Goal: Find specific page/section: Find specific page/section

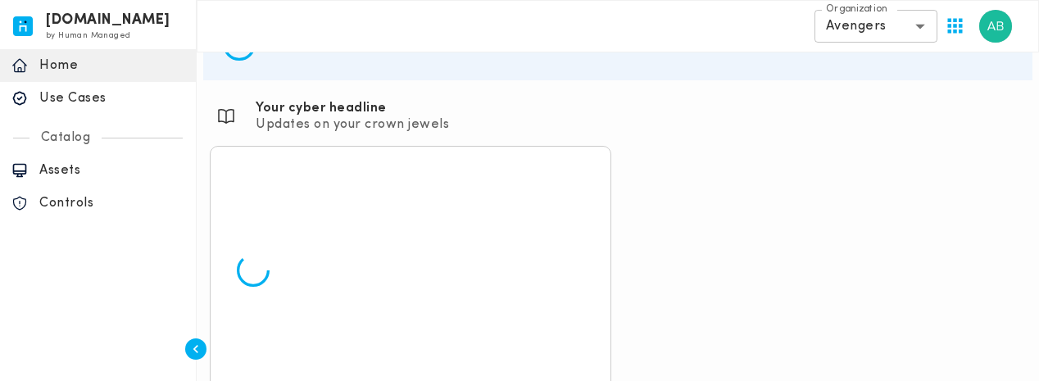
scroll to position [139, 0]
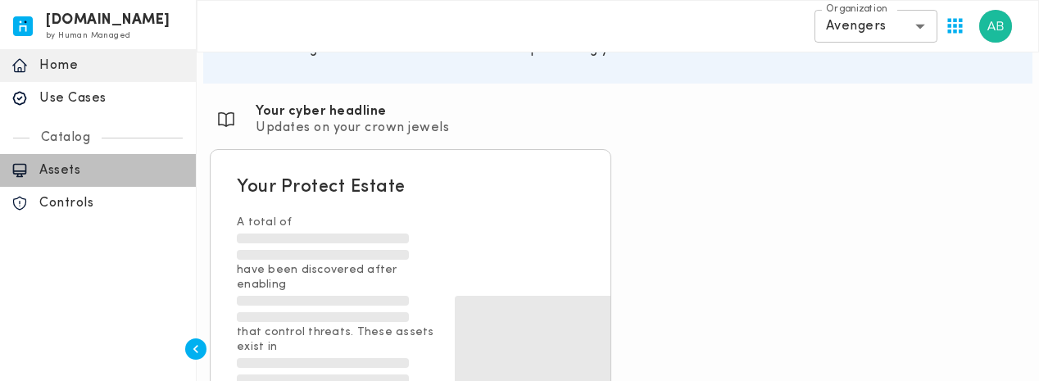
click at [70, 170] on p "Assets" at bounding box center [111, 170] width 145 height 16
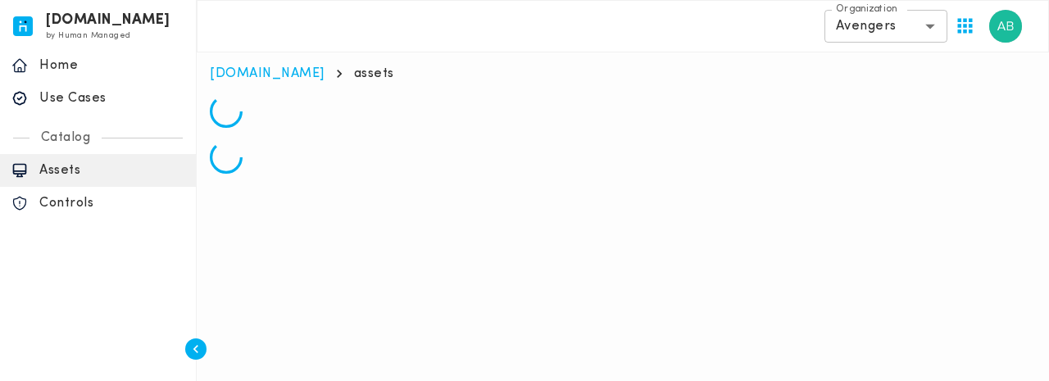
drag, startPoint x: 1048, startPoint y: 139, endPoint x: 1048, endPoint y: 234, distance: 95.1
click at [1048, 187] on html "[DOMAIN_NAME] by Human Managed {"resourceSet":[{"resourceId":"invicta-io/web/na…" at bounding box center [524, 93] width 1049 height 187
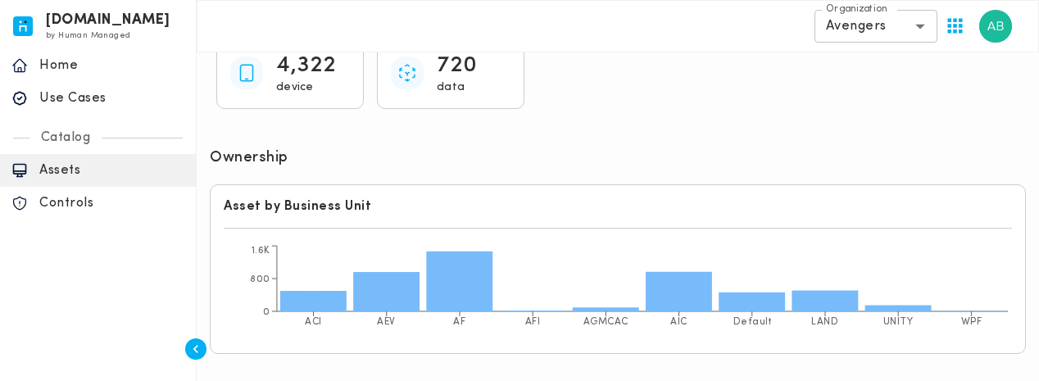
scroll to position [452, 0]
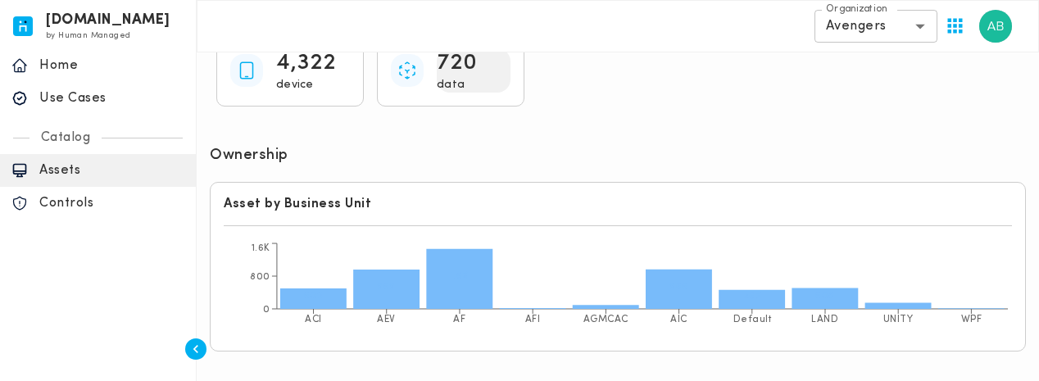
click at [466, 65] on p "720" at bounding box center [457, 63] width 41 height 30
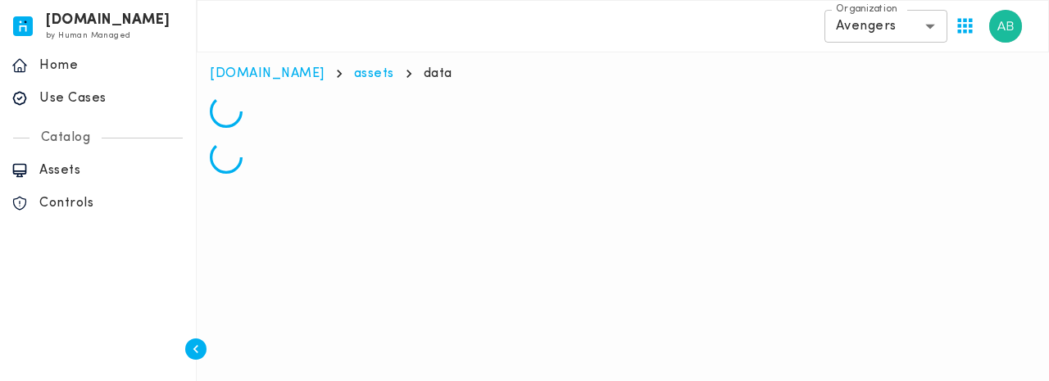
drag, startPoint x: 1048, startPoint y: 240, endPoint x: 1048, endPoint y: 134, distance: 105.7
click at [1048, 135] on html "[DOMAIN_NAME] by Human Managed {"resourceSet":[{"resourceId":"invicta-io/web/na…" at bounding box center [524, 93] width 1049 height 187
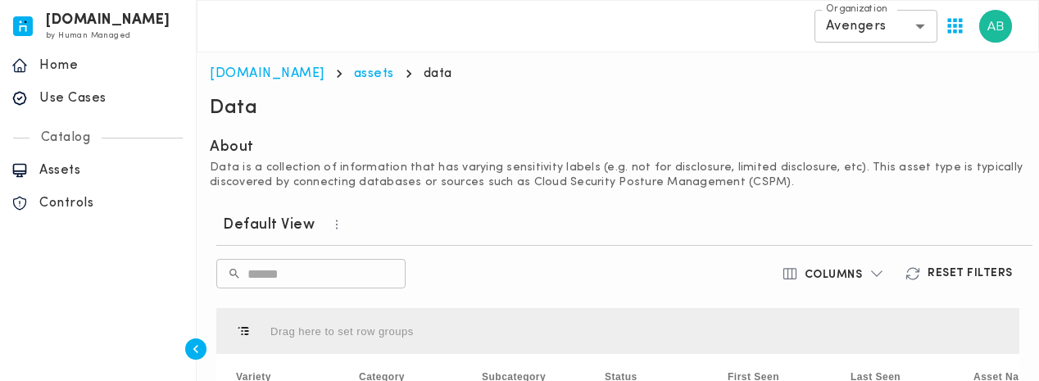
click at [648, 165] on p "Data is a collection of information that has varying sensitivity labels (e.g. n…" at bounding box center [618, 176] width 816 height 30
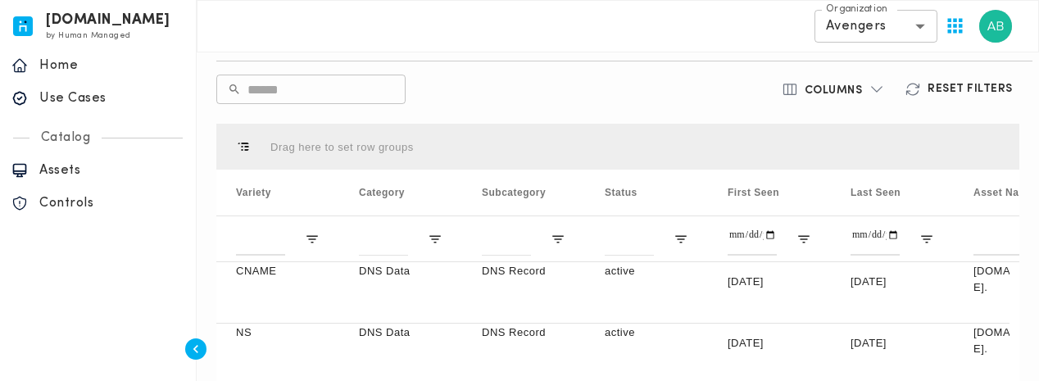
scroll to position [204, 0]
